Goal: Task Accomplishment & Management: Use online tool/utility

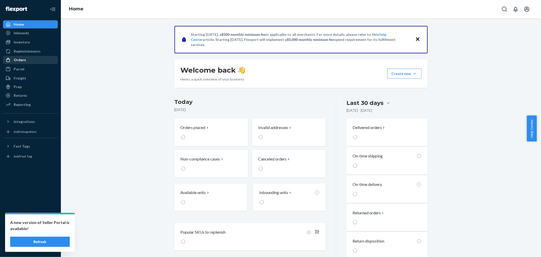
click at [19, 57] on div "Orders" at bounding box center [20, 59] width 12 height 5
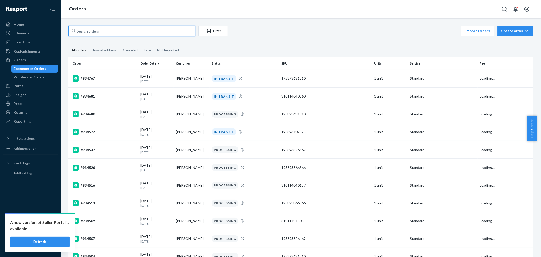
click at [87, 29] on input "text" at bounding box center [131, 31] width 127 height 10
paste input "BOOMBA Care Kit"
type input "BOOMBA Care Kit"
click at [514, 31] on div "Create order" at bounding box center [515, 30] width 28 height 5
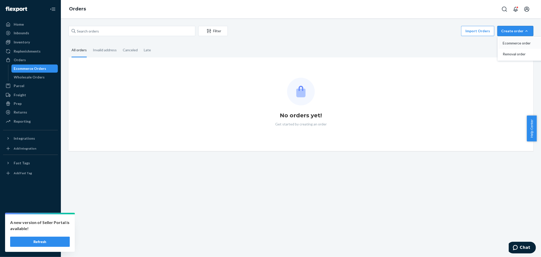
click at [508, 42] on span "Ecommerce order" at bounding box center [518, 43] width 31 height 4
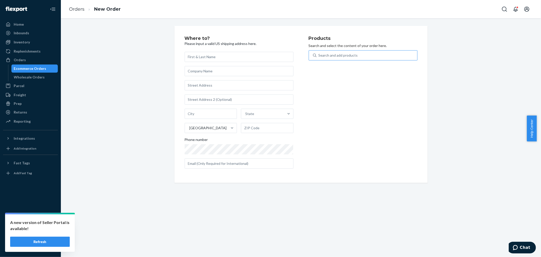
click at [361, 57] on div "Search and add products" at bounding box center [366, 55] width 101 height 9
click at [319, 57] on input "Search and add products" at bounding box center [319, 55] width 1 height 5
paste input "BOOMBA Care Kit"
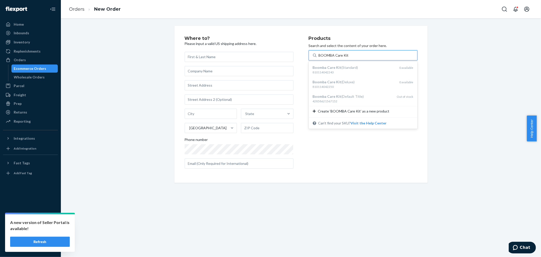
type input "BOOMBA Care Kit"
